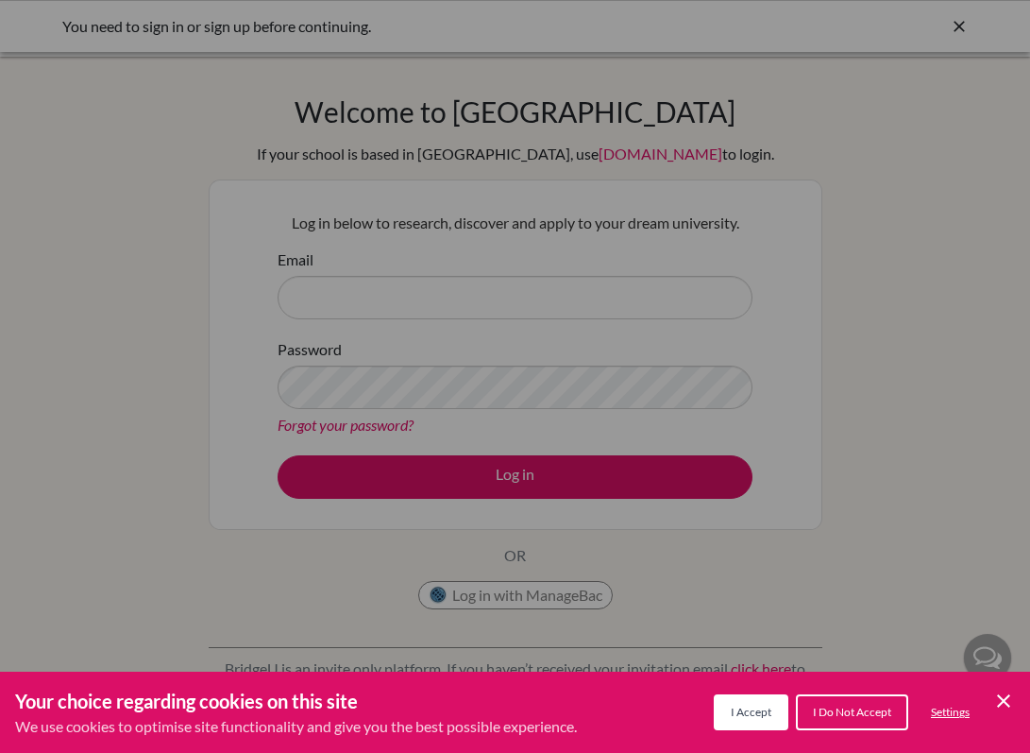
click at [867, 113] on div "Cookie Preferences" at bounding box center [515, 376] width 1030 height 753
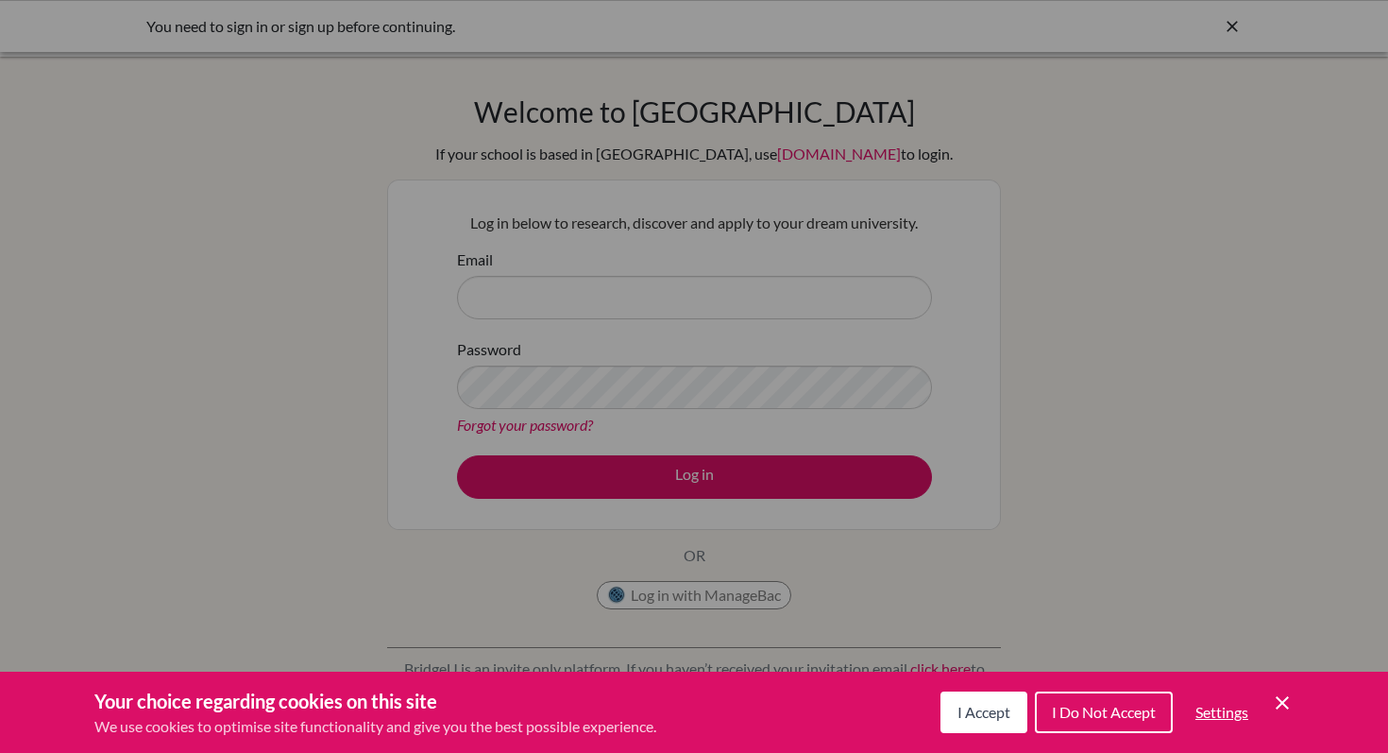
click at [936, 328] on div "Cookie Preferences" at bounding box center [694, 376] width 1388 height 753
